Goal: Check status: Check status

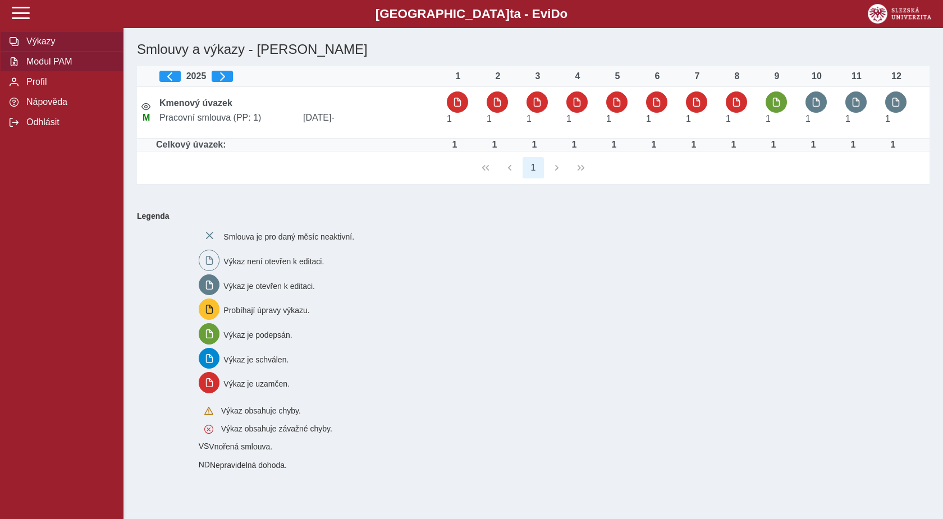
click at [35, 67] on span "Modul PAM" at bounding box center [68, 62] width 91 height 10
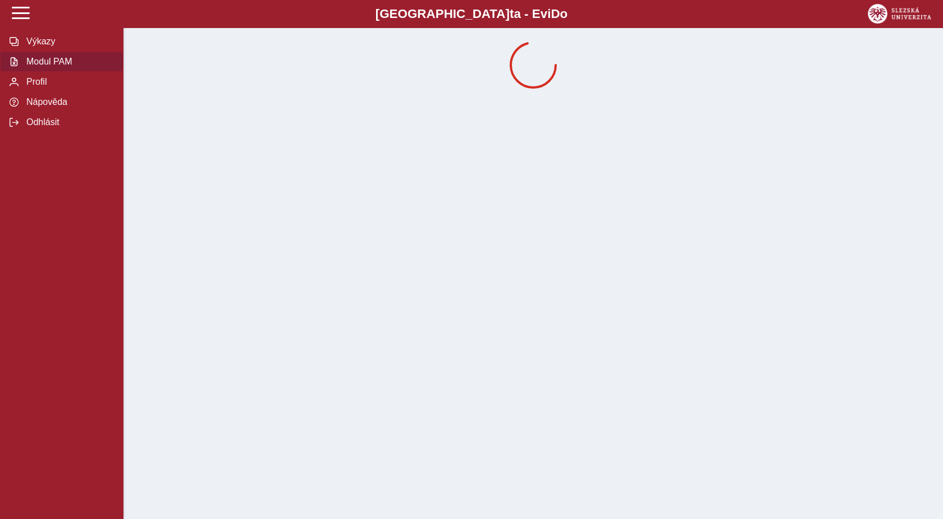
click at [35, 67] on span "Modul PAM" at bounding box center [68, 62] width 91 height 10
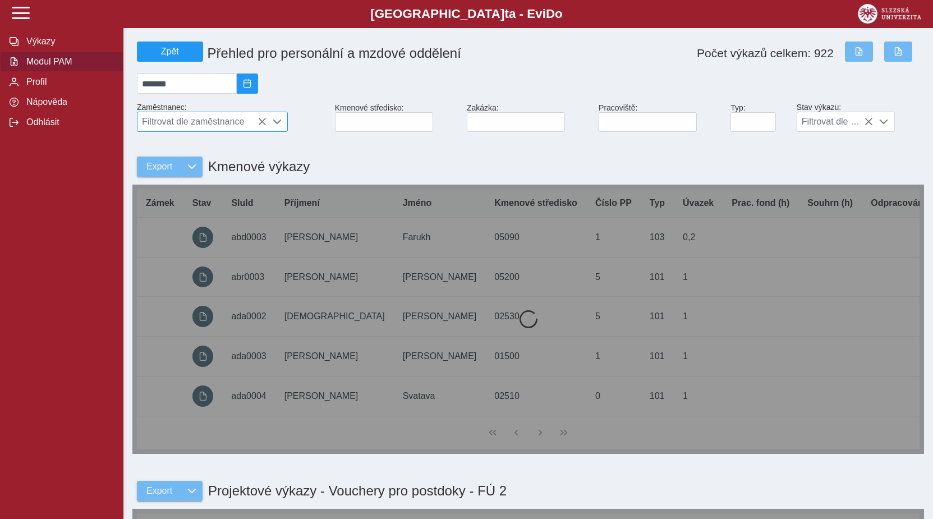
click at [233, 125] on span "Filtrovat dle zaměstnance" at bounding box center [202, 121] width 129 height 19
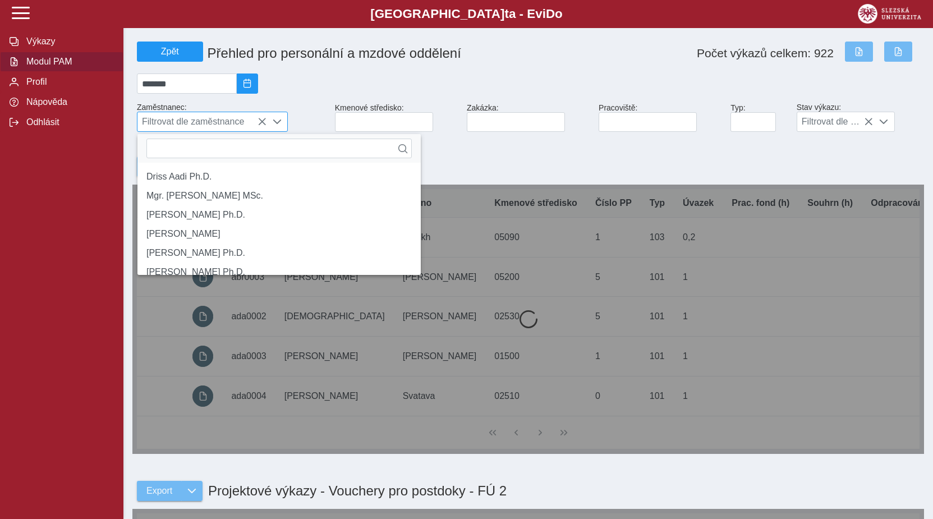
scroll to position [7, 46]
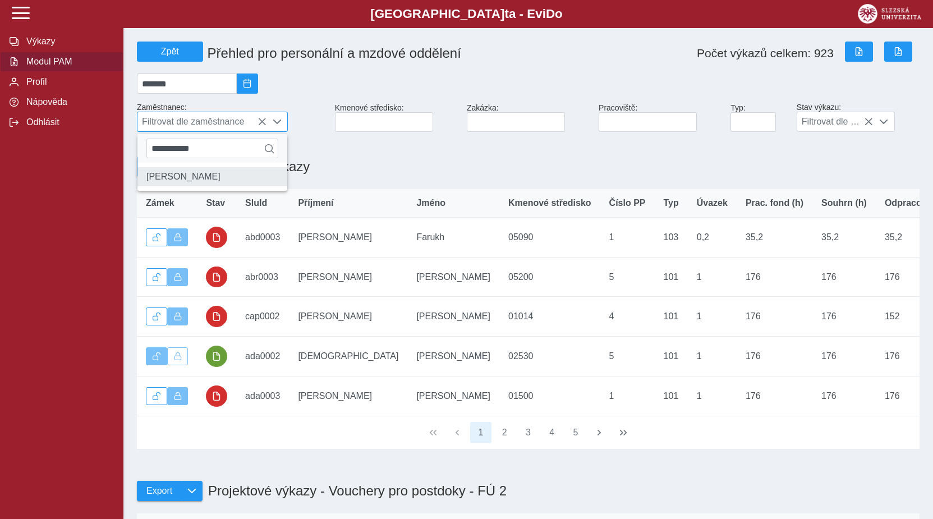
type input "**********"
click at [166, 184] on li "[PERSON_NAME]" at bounding box center [213, 176] width 150 height 19
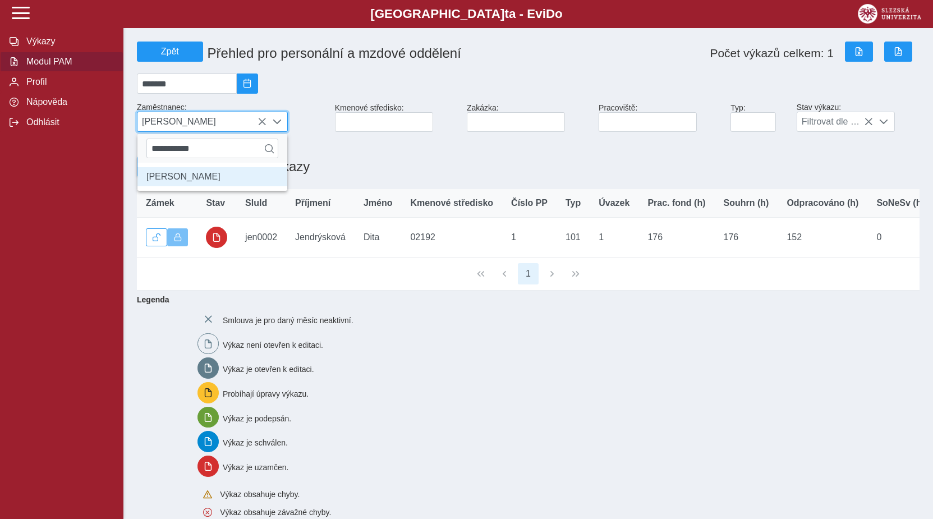
scroll to position [6, 46]
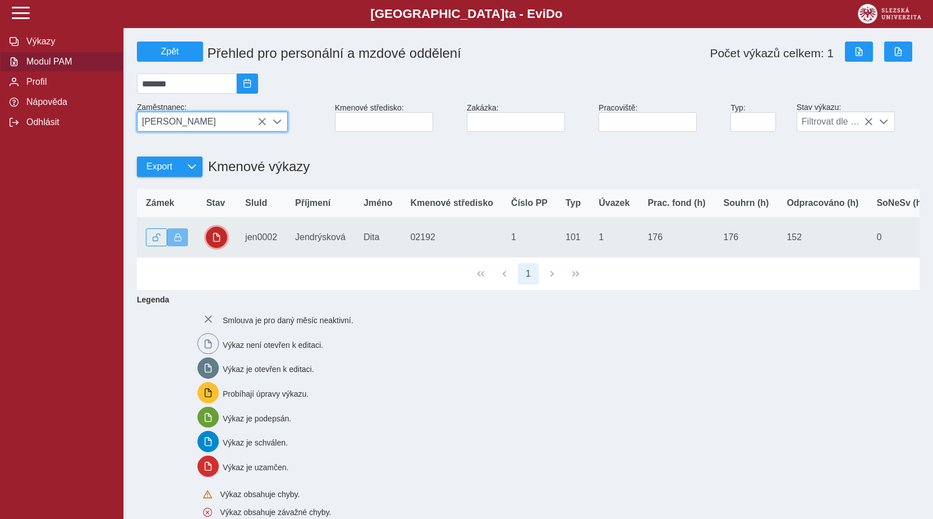
click at [215, 242] on span "button" at bounding box center [216, 237] width 9 height 9
